Goal: Information Seeking & Learning: Learn about a topic

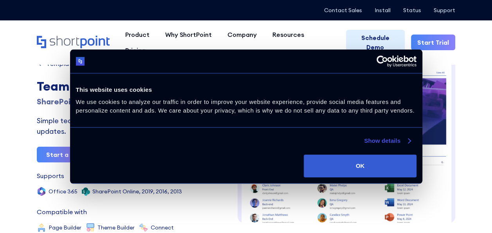
click at [393, 142] on link "Show details" at bounding box center [387, 140] width 46 height 9
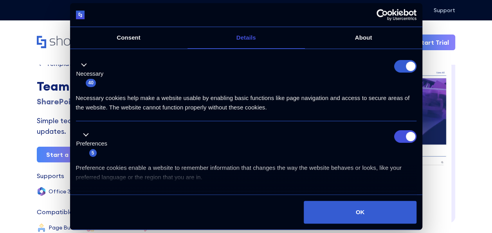
click at [400, 67] on form at bounding box center [405, 66] width 22 height 13
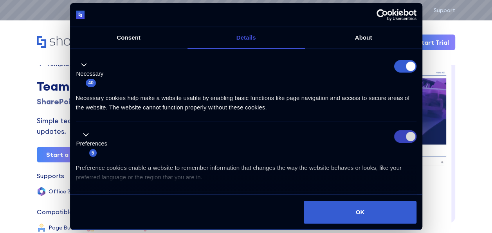
click at [397, 134] on input "Preferences" at bounding box center [405, 136] width 22 height 13
checkbox input "false"
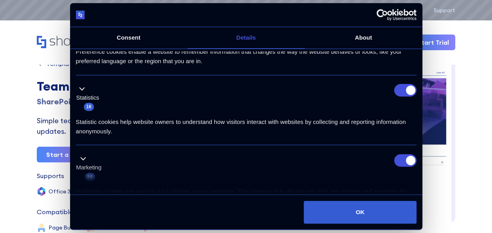
scroll to position [117, 0]
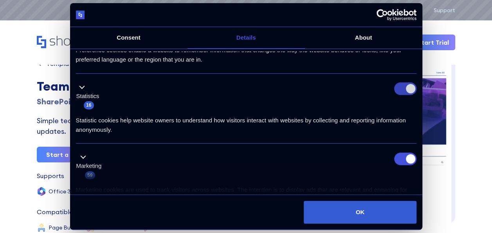
click at [401, 90] on input "Statistics" at bounding box center [405, 88] width 22 height 13
checkbox input "false"
click at [397, 157] on input "Marketing" at bounding box center [405, 158] width 22 height 13
checkbox input "false"
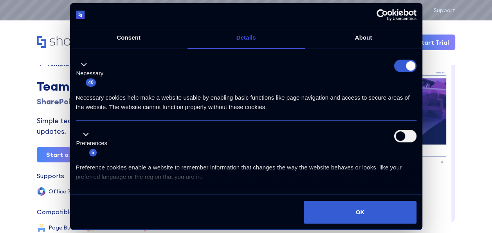
scroll to position [0, 0]
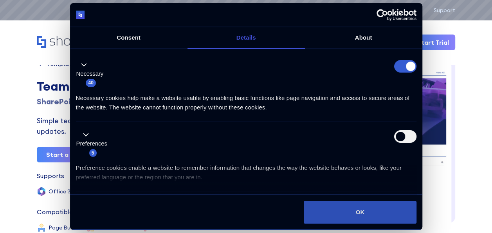
click at [368, 217] on button "OK" at bounding box center [360, 211] width 112 height 23
